Goal: Transaction & Acquisition: Purchase product/service

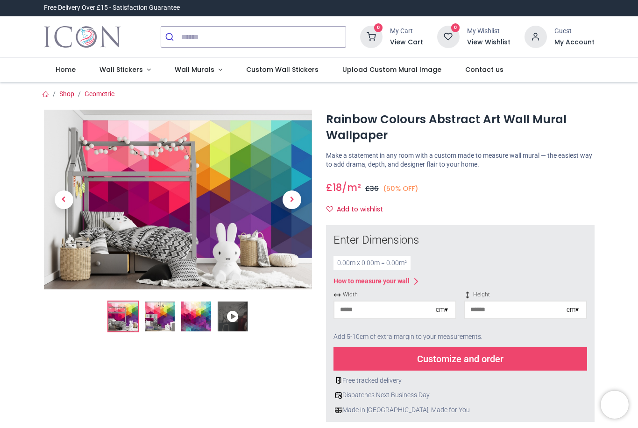
click at [327, 118] on h1 "Rainbow Colours Abstract Art Wall Mural Wallpaper" at bounding box center [460, 128] width 268 height 32
